Goal: Task Accomplishment & Management: Manage account settings

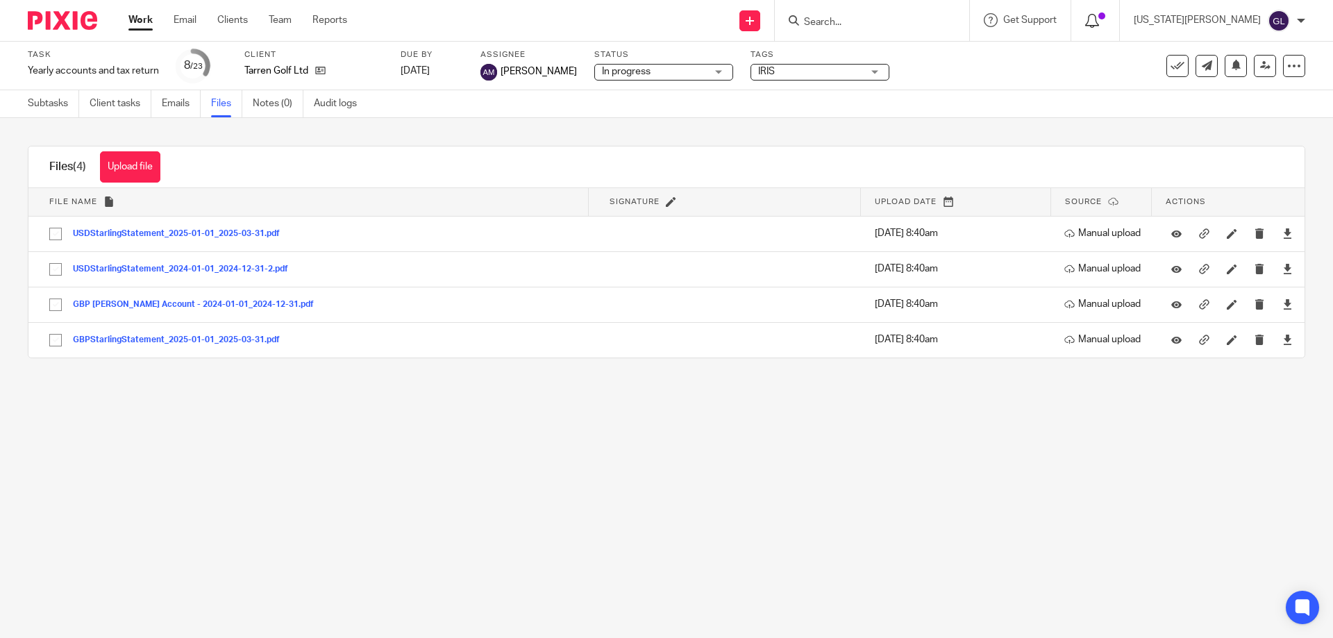
click at [1099, 25] on icon at bounding box center [1092, 21] width 14 height 14
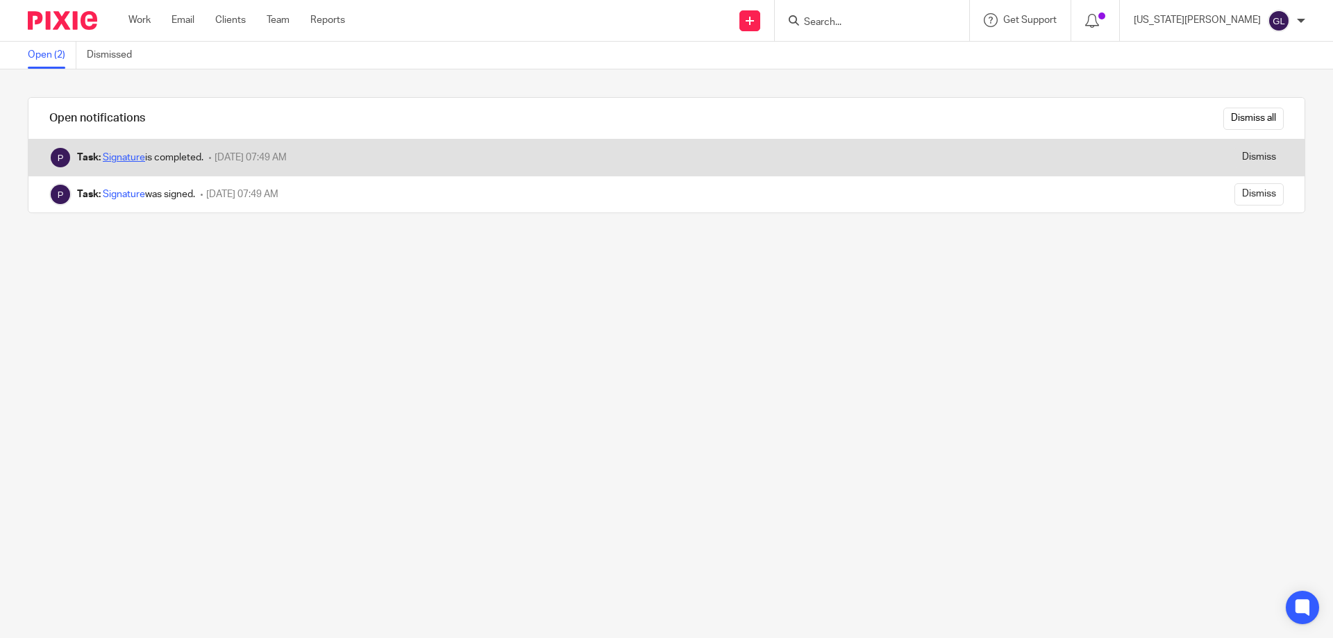
click at [115, 160] on link "Signature" at bounding box center [124, 158] width 42 height 10
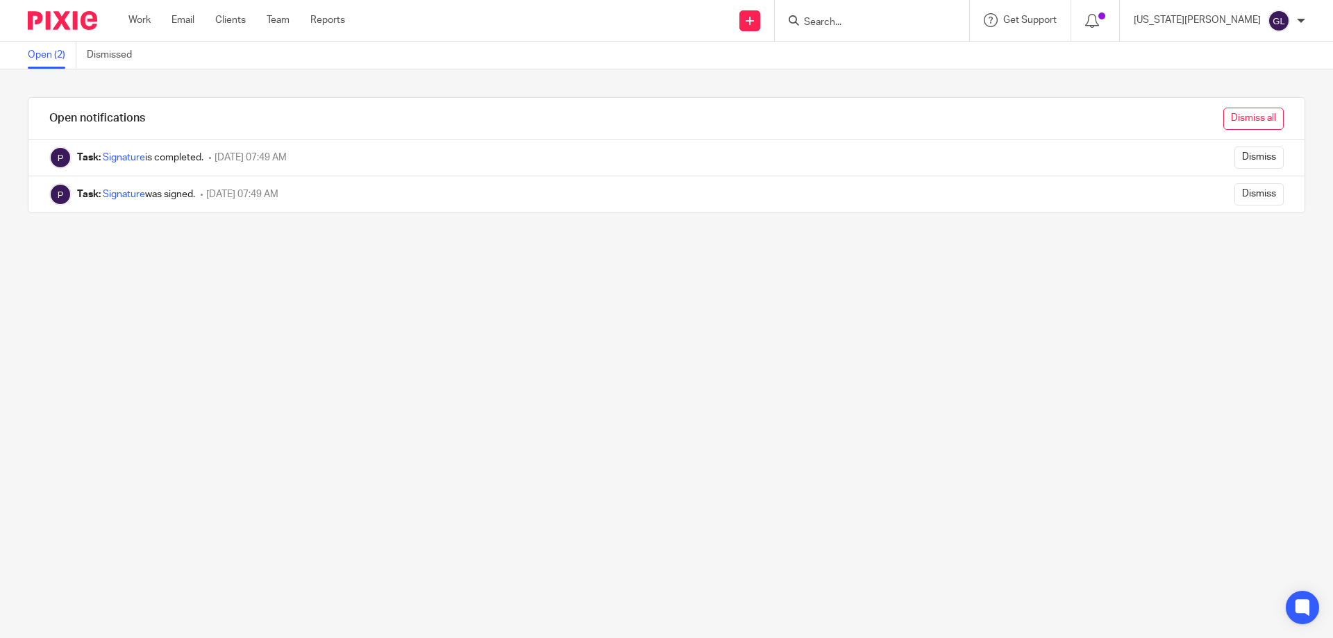
click at [1231, 125] on input "Dismiss all" at bounding box center [1253, 119] width 60 height 22
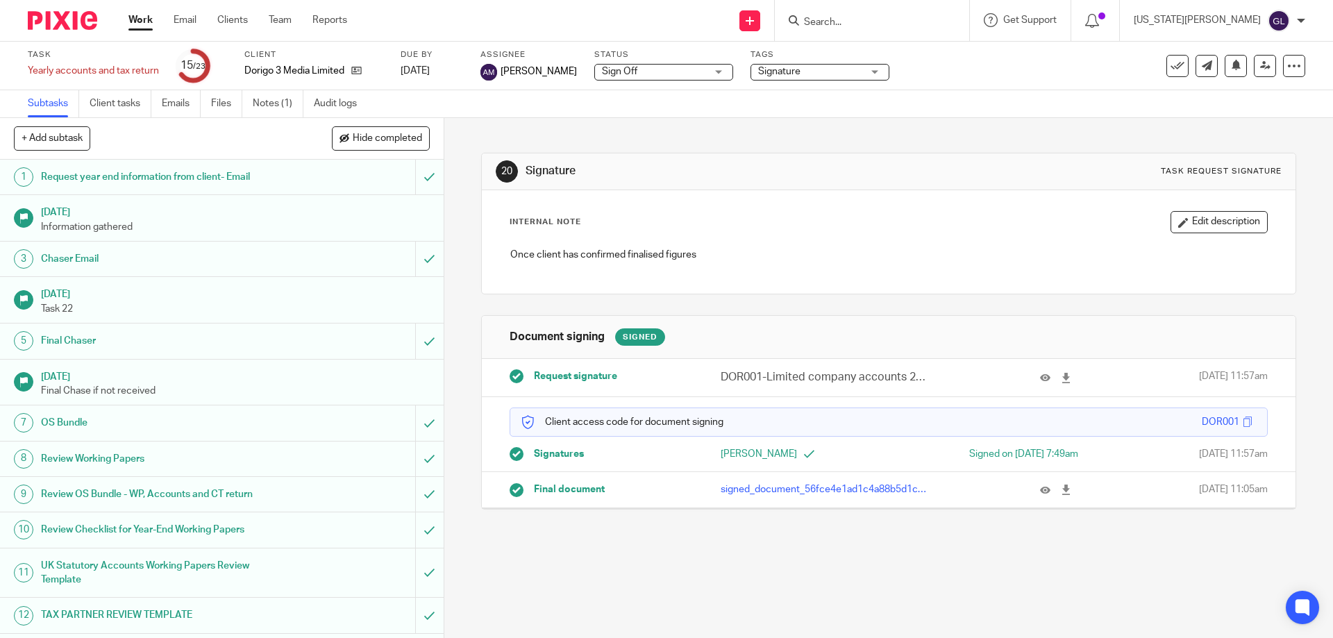
click at [758, 68] on span "Signature" at bounding box center [779, 72] width 42 height 10
click at [642, 74] on span "Sign Off" at bounding box center [654, 72] width 104 height 15
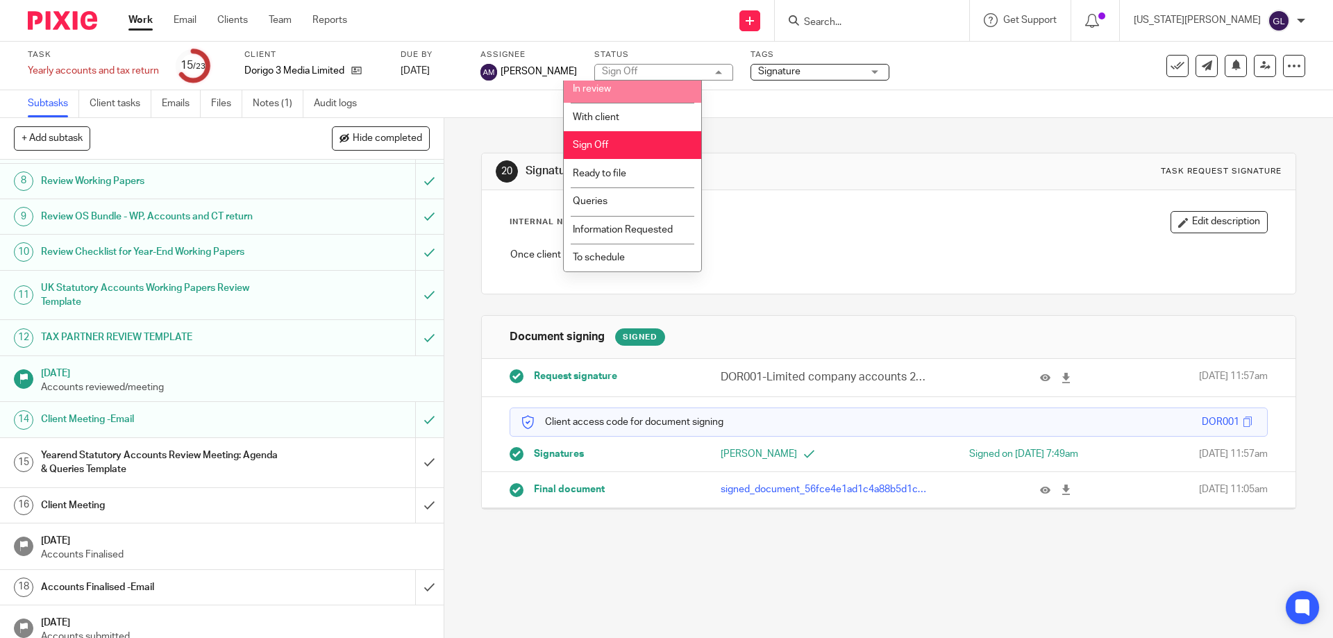
scroll to position [445, 0]
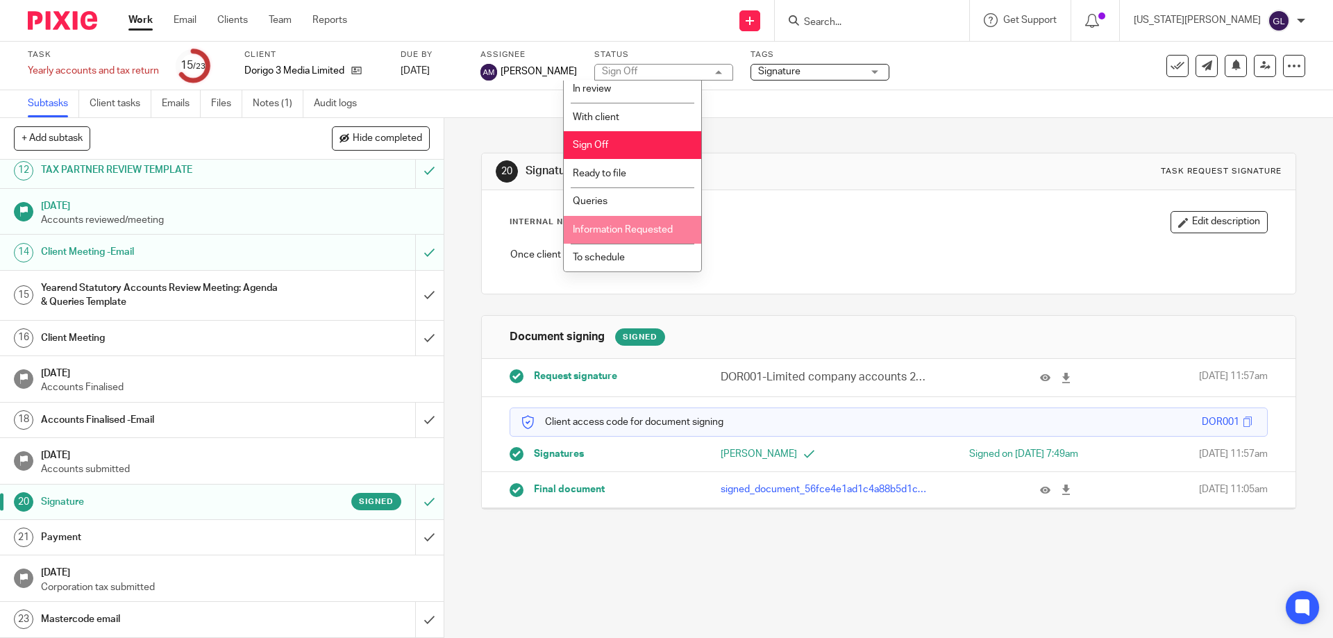
click at [571, 3] on div "Send new email Create task Add client Request signature Get Support Contact via…" at bounding box center [850, 20] width 965 height 41
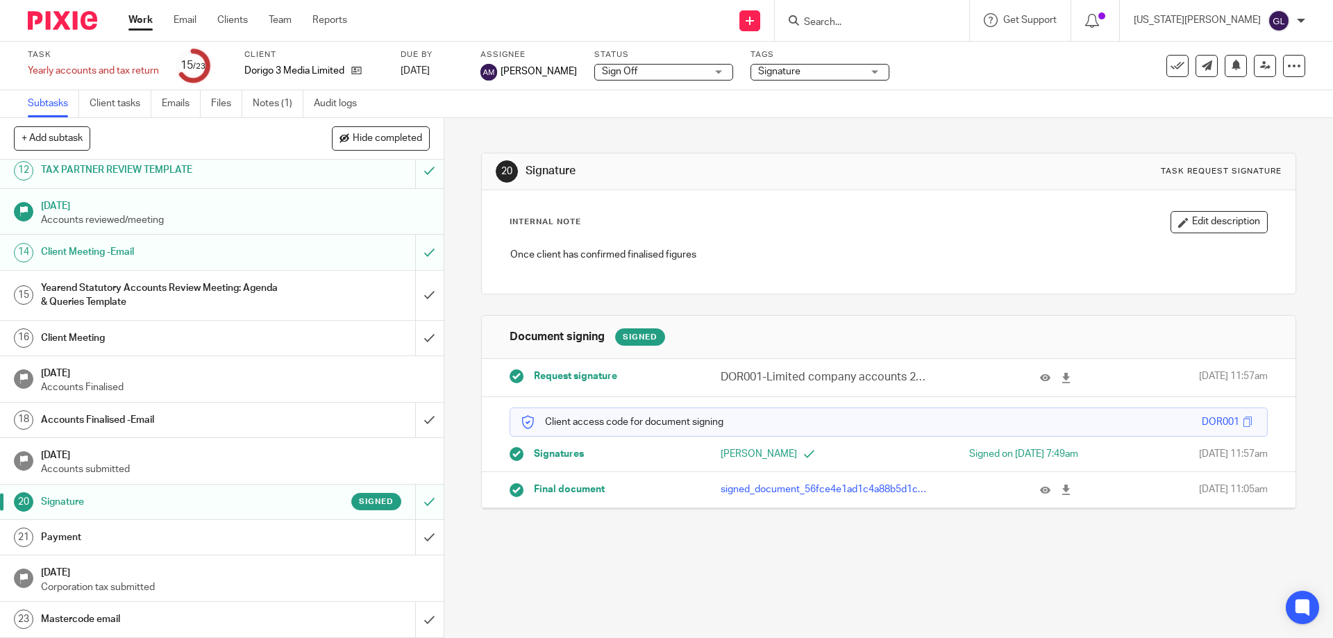
click at [596, 122] on div "20 Signature Task request signature Internal Note Edit description Once client …" at bounding box center [888, 320] width 814 height 405
click at [548, 562] on div "20 Signature Task request signature Internal Note Edit description Once client …" at bounding box center [888, 378] width 889 height 520
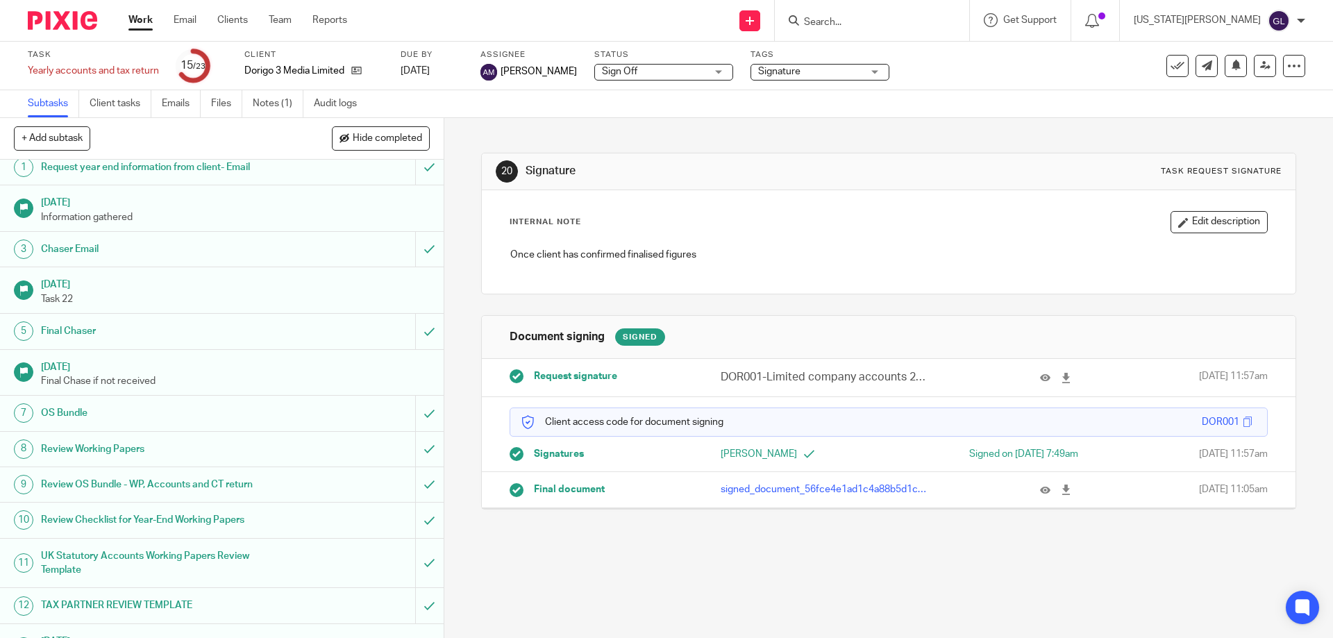
scroll to position [0, 0]
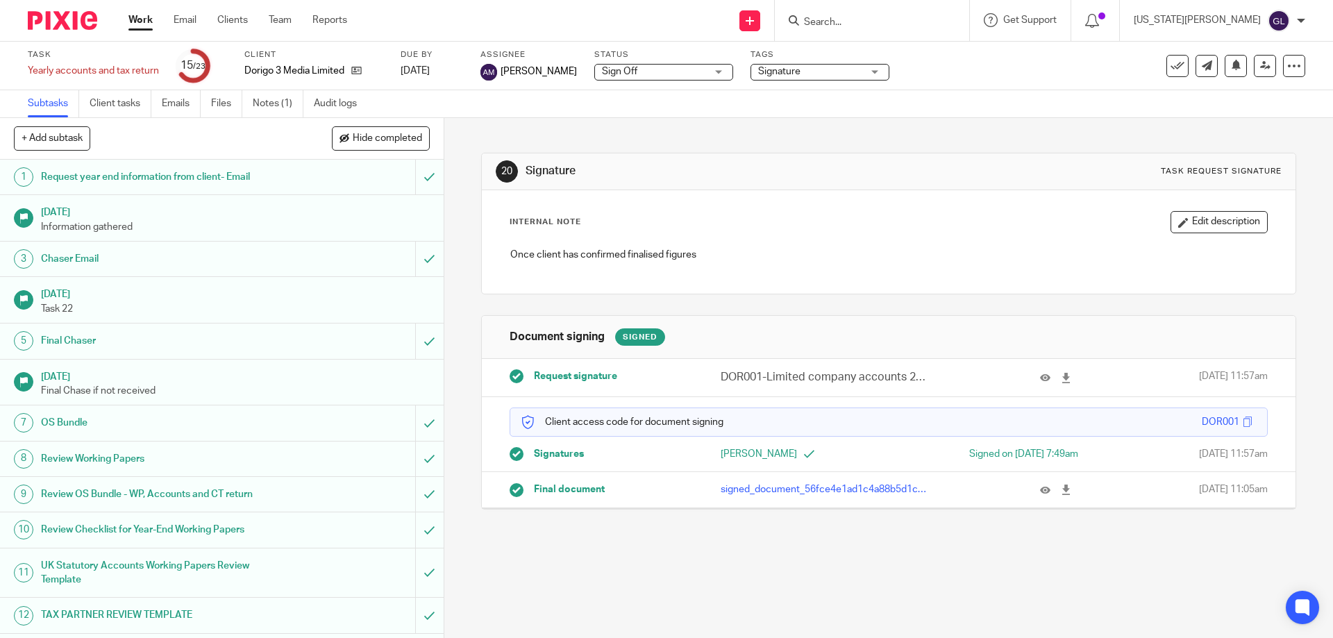
click at [778, 75] on span "Signature" at bounding box center [810, 72] width 104 height 15
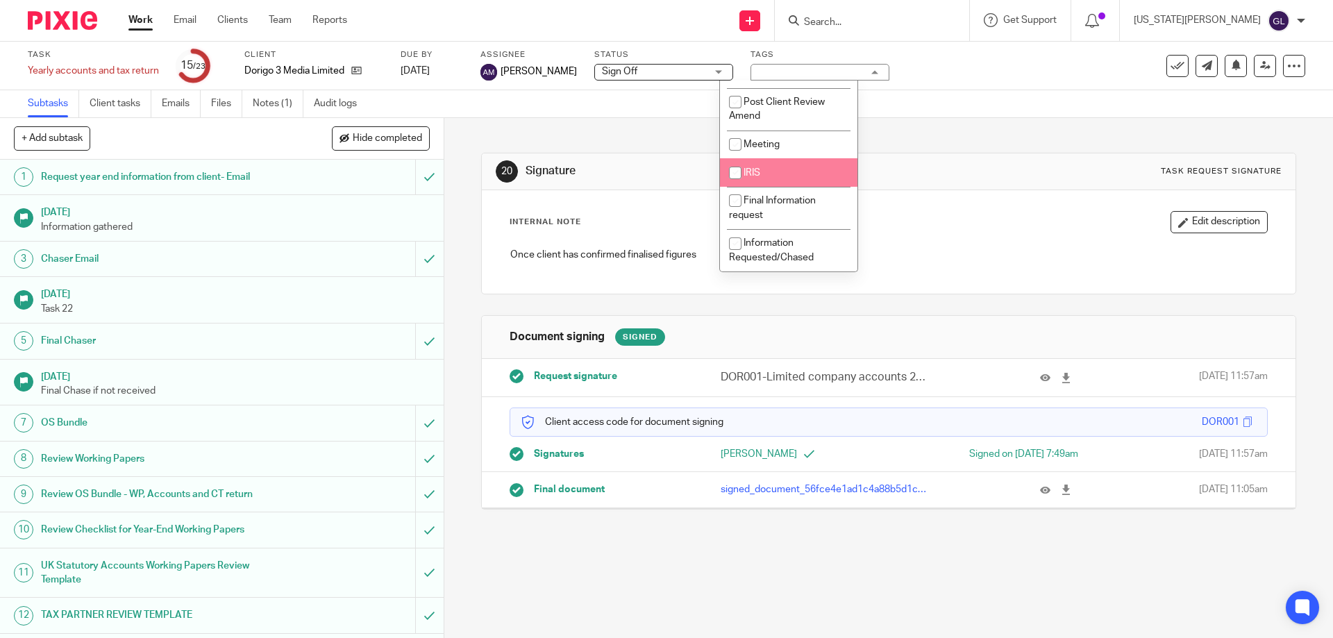
scroll to position [429, 0]
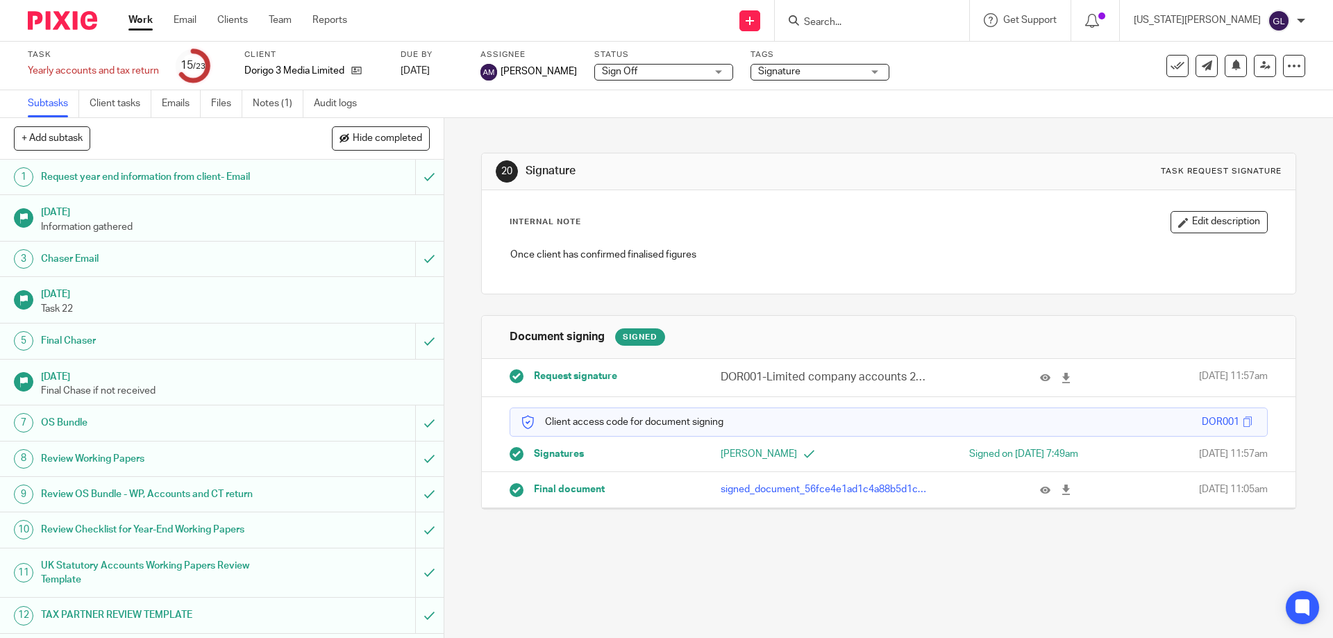
click at [630, 68] on span "Sign Off" at bounding box center [654, 72] width 104 height 15
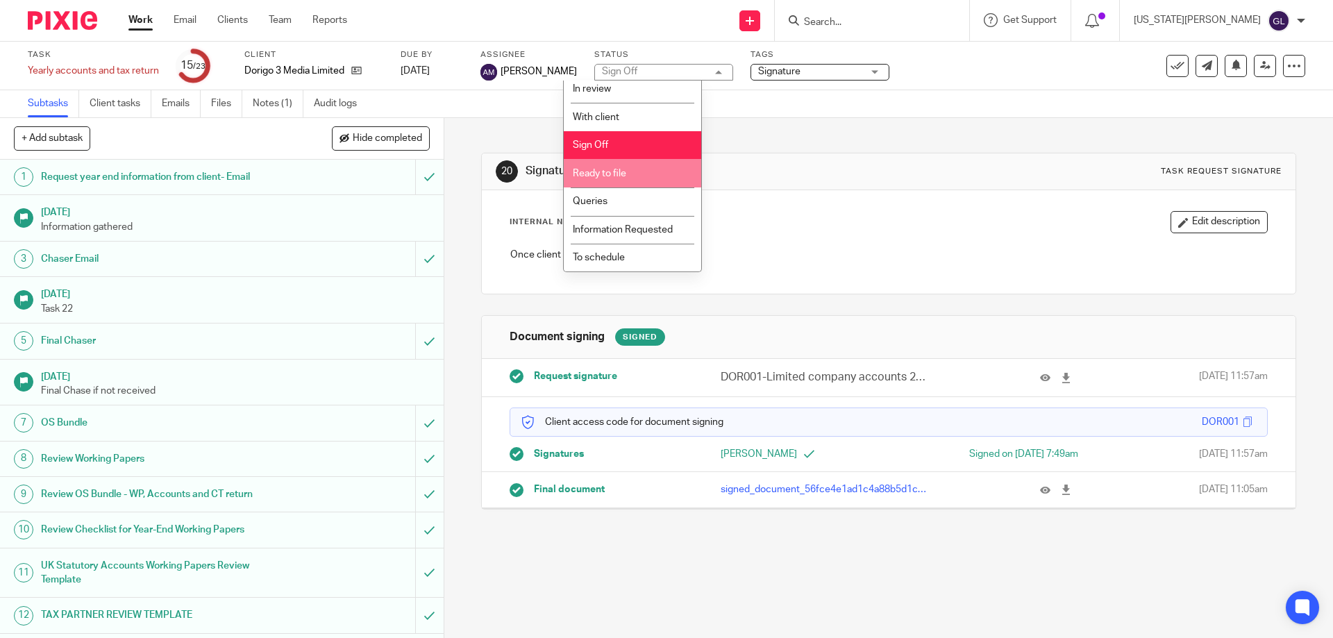
click at [657, 181] on li "Ready to file" at bounding box center [632, 173] width 137 height 28
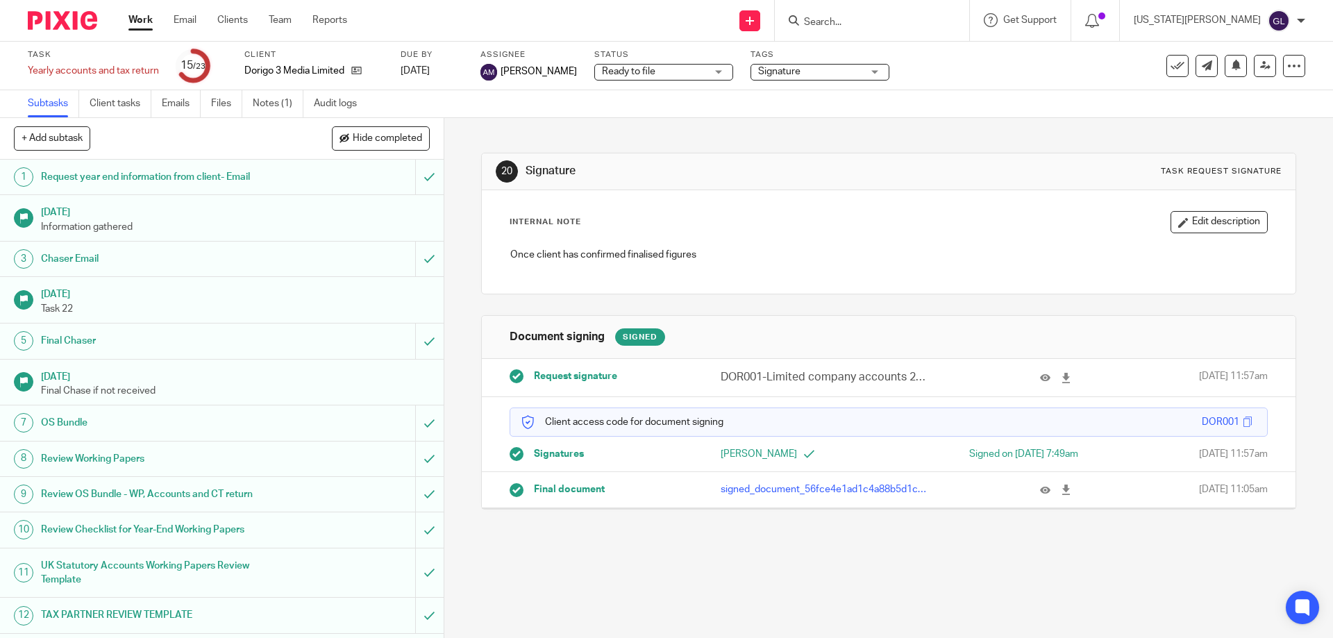
click at [721, 106] on div "Subtasks Client tasks Emails Files Notes (1) Audit logs" at bounding box center [666, 104] width 1333 height 28
click at [689, 72] on div "Ready to file Ready to file" at bounding box center [663, 72] width 139 height 17
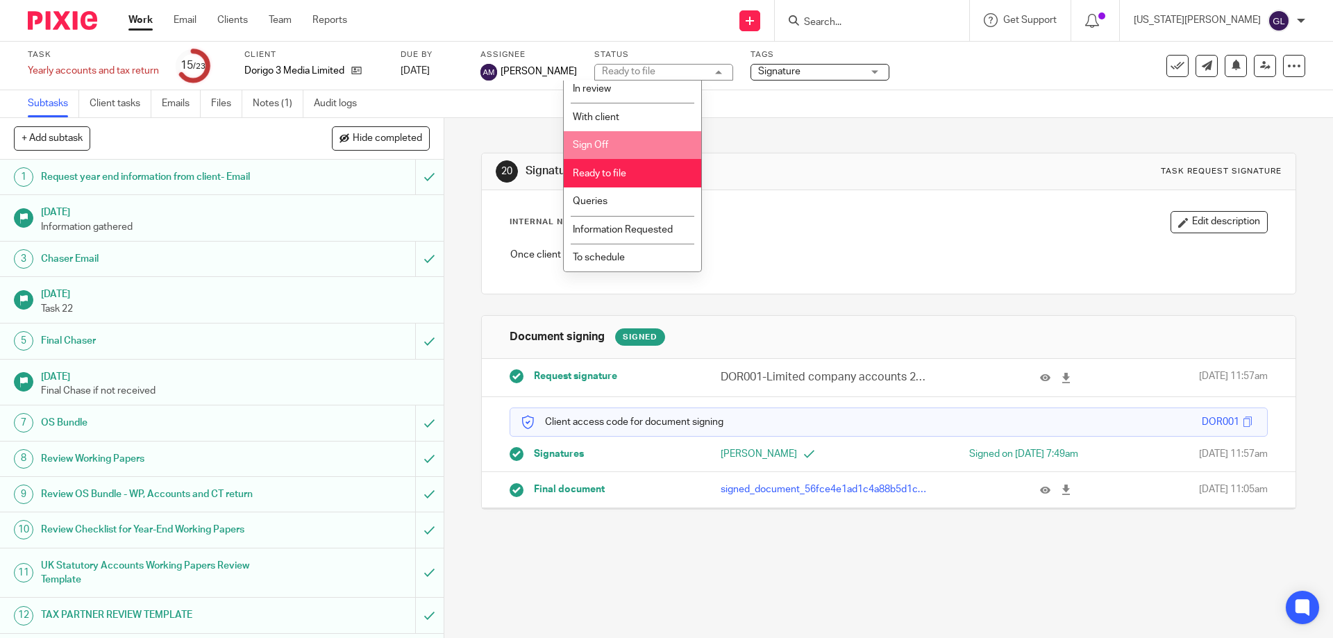
click at [800, 105] on div "Subtasks Client tasks Emails Files Notes (1) Audit logs" at bounding box center [666, 104] width 1333 height 28
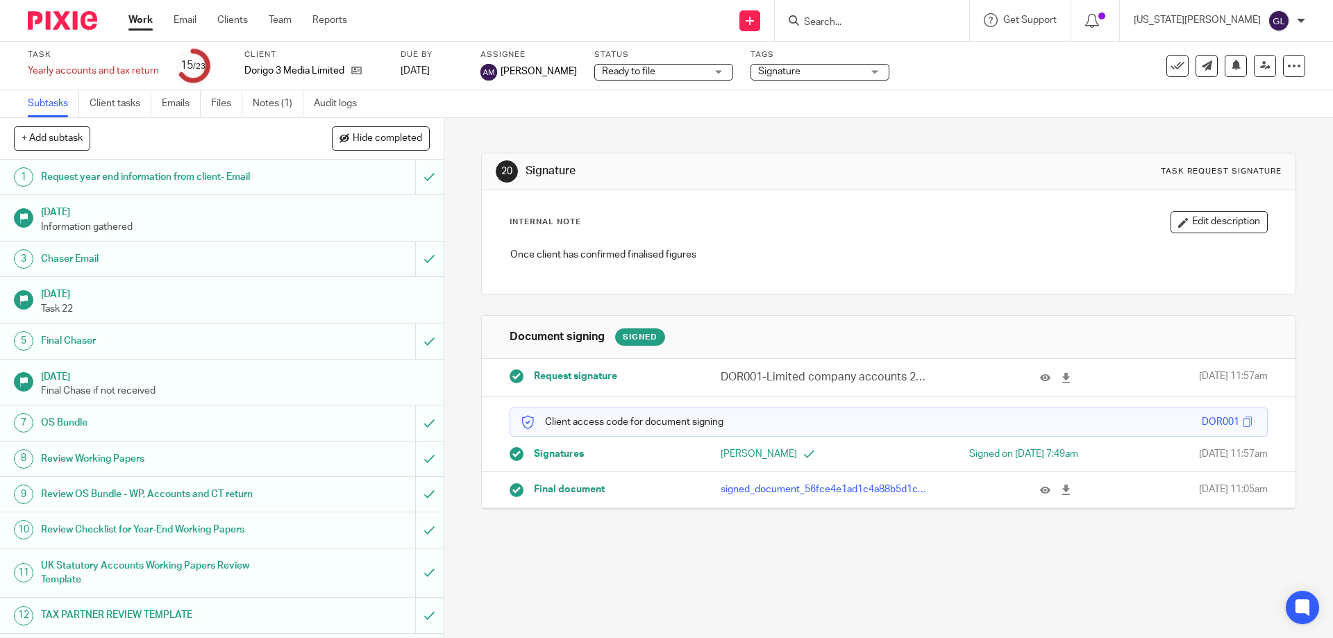
click at [143, 24] on link "Work" at bounding box center [140, 20] width 24 height 14
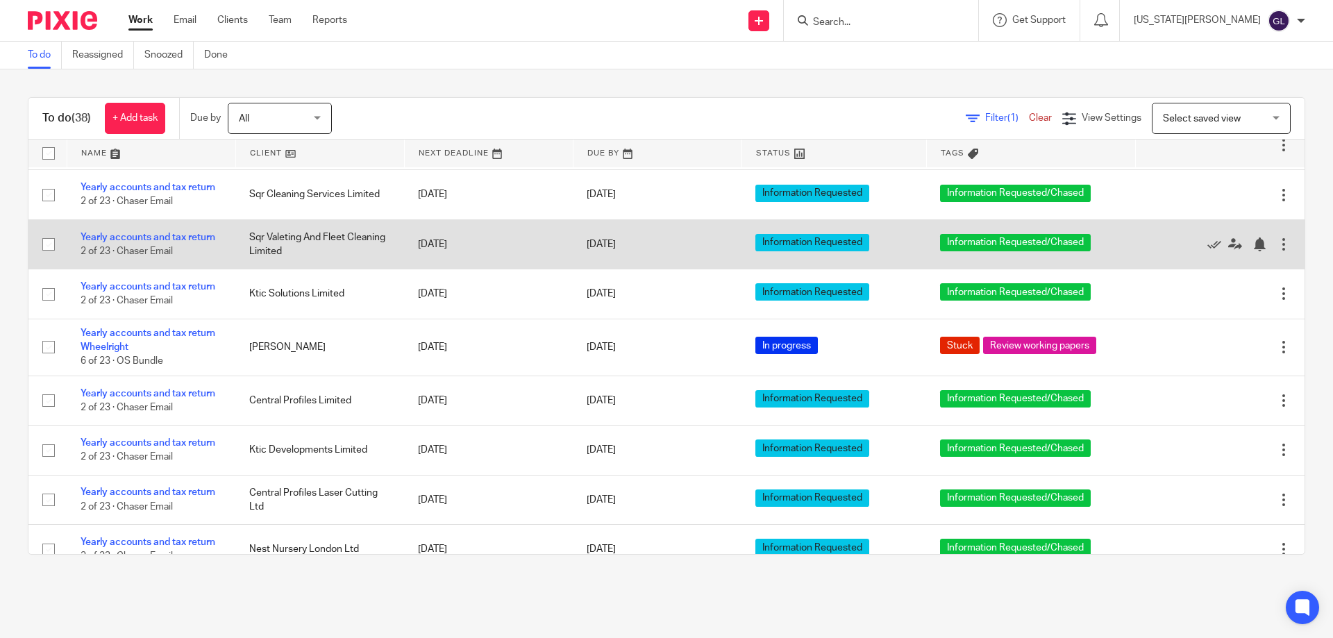
scroll to position [1572, 0]
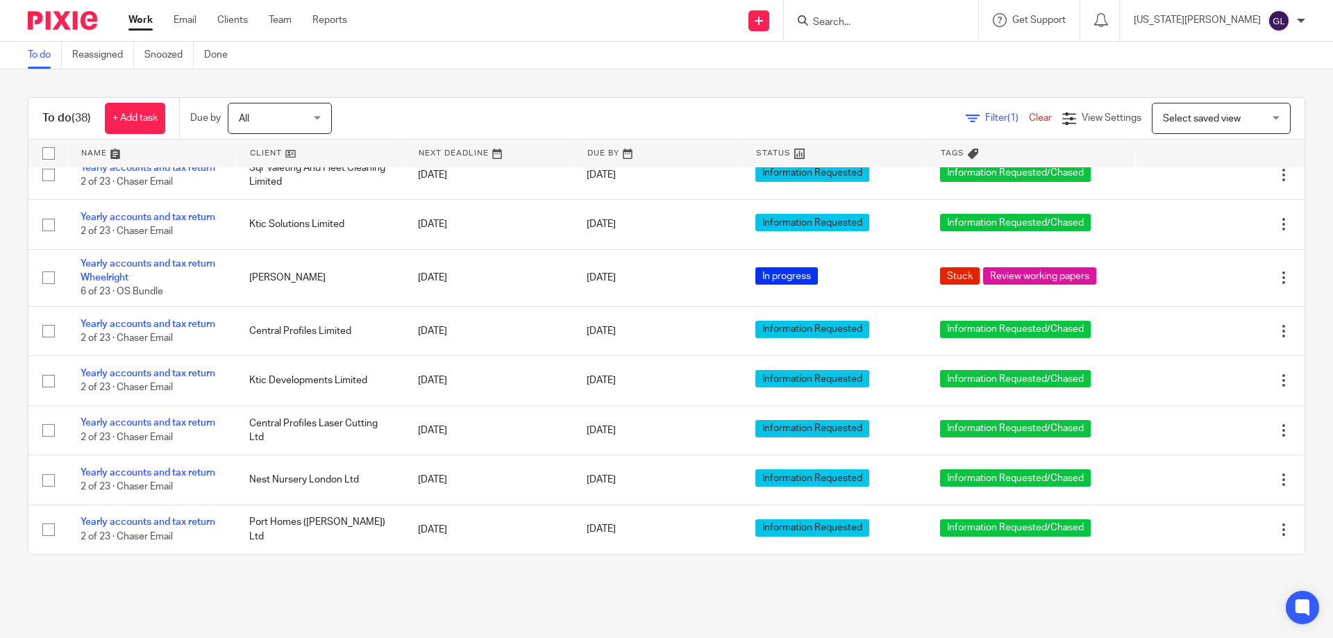
click at [597, 92] on div "To do (38) + Add task Due by All All [DATE] [DATE] This week Next week This mon…" at bounding box center [666, 325] width 1333 height 513
click at [614, 69] on div "To do (38) + Add task Due by All All [DATE] [DATE] This week Next week This mon…" at bounding box center [666, 325] width 1333 height 513
click at [589, 70] on div "To do (38) + Add task Due by All All [DATE] [DATE] This week Next week This mon…" at bounding box center [666, 325] width 1333 height 513
click at [616, 78] on div "To do (38) + Add task Due by All All [DATE] [DATE] This week Next week This mon…" at bounding box center [666, 325] width 1333 height 513
